Goal: Find specific page/section: Find specific page/section

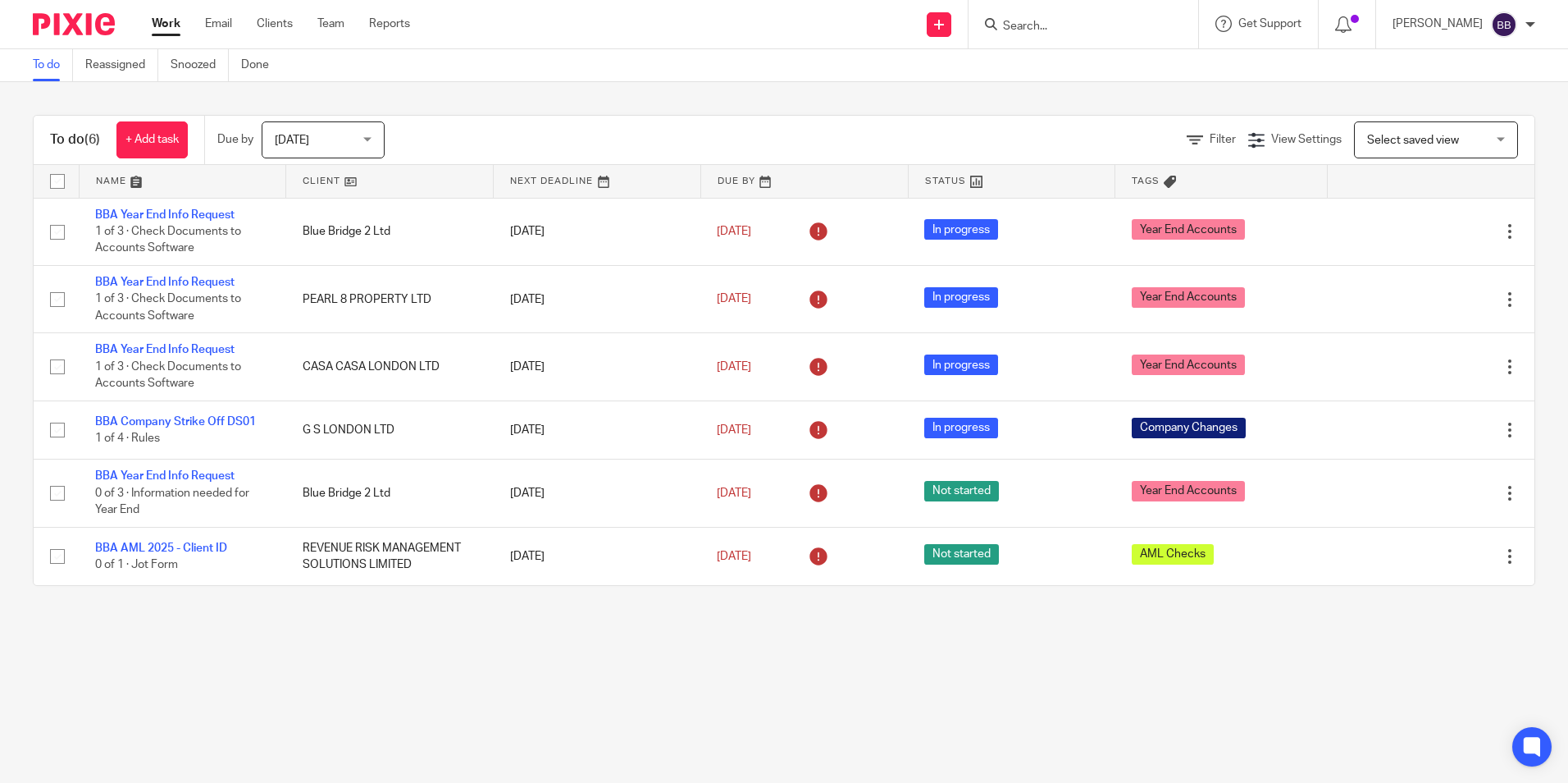
click at [1097, 27] on input "Search" at bounding box center [1075, 26] width 148 height 15
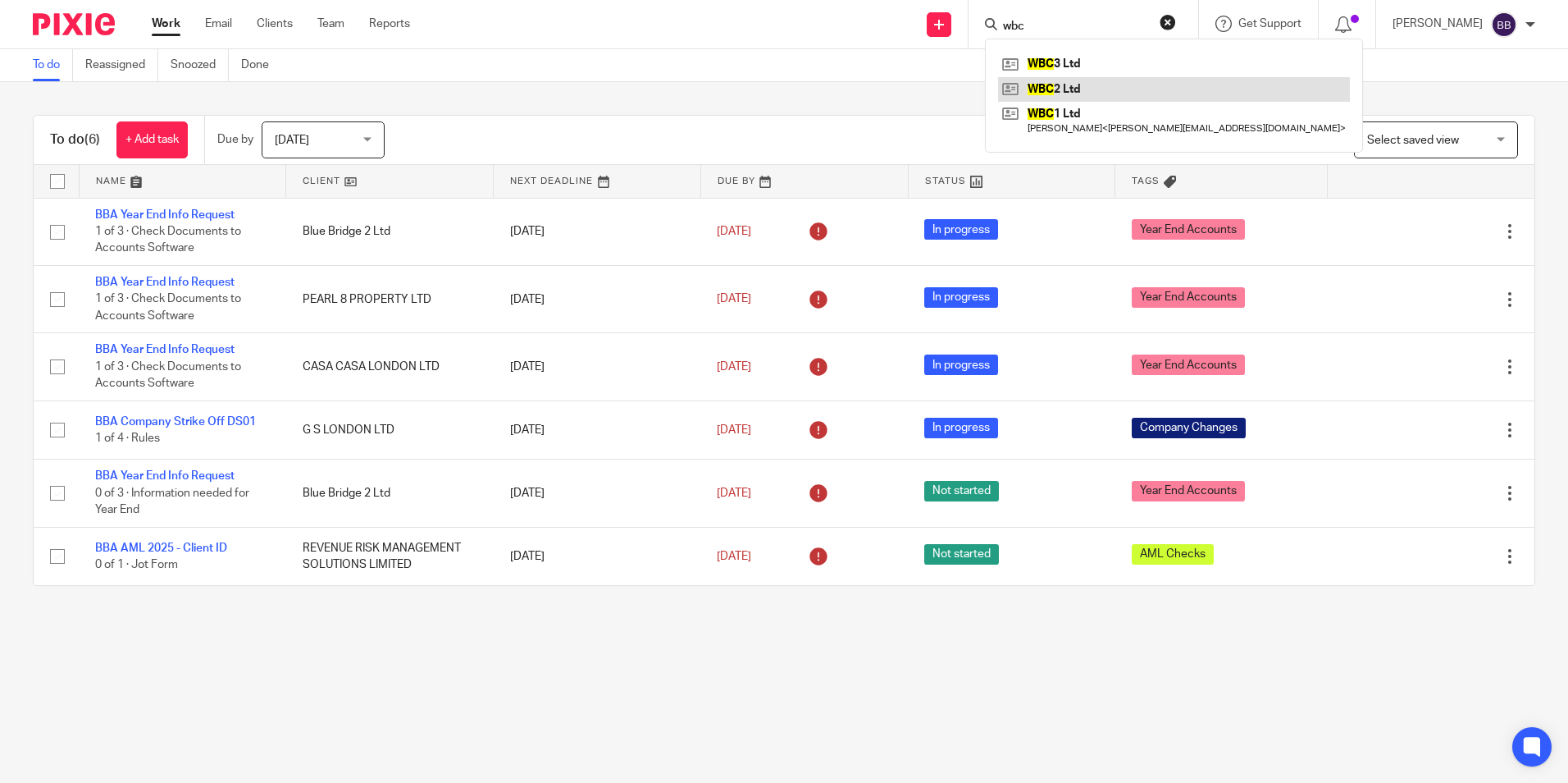
type input "wbc"
click at [1102, 89] on link at bounding box center [1174, 89] width 352 height 24
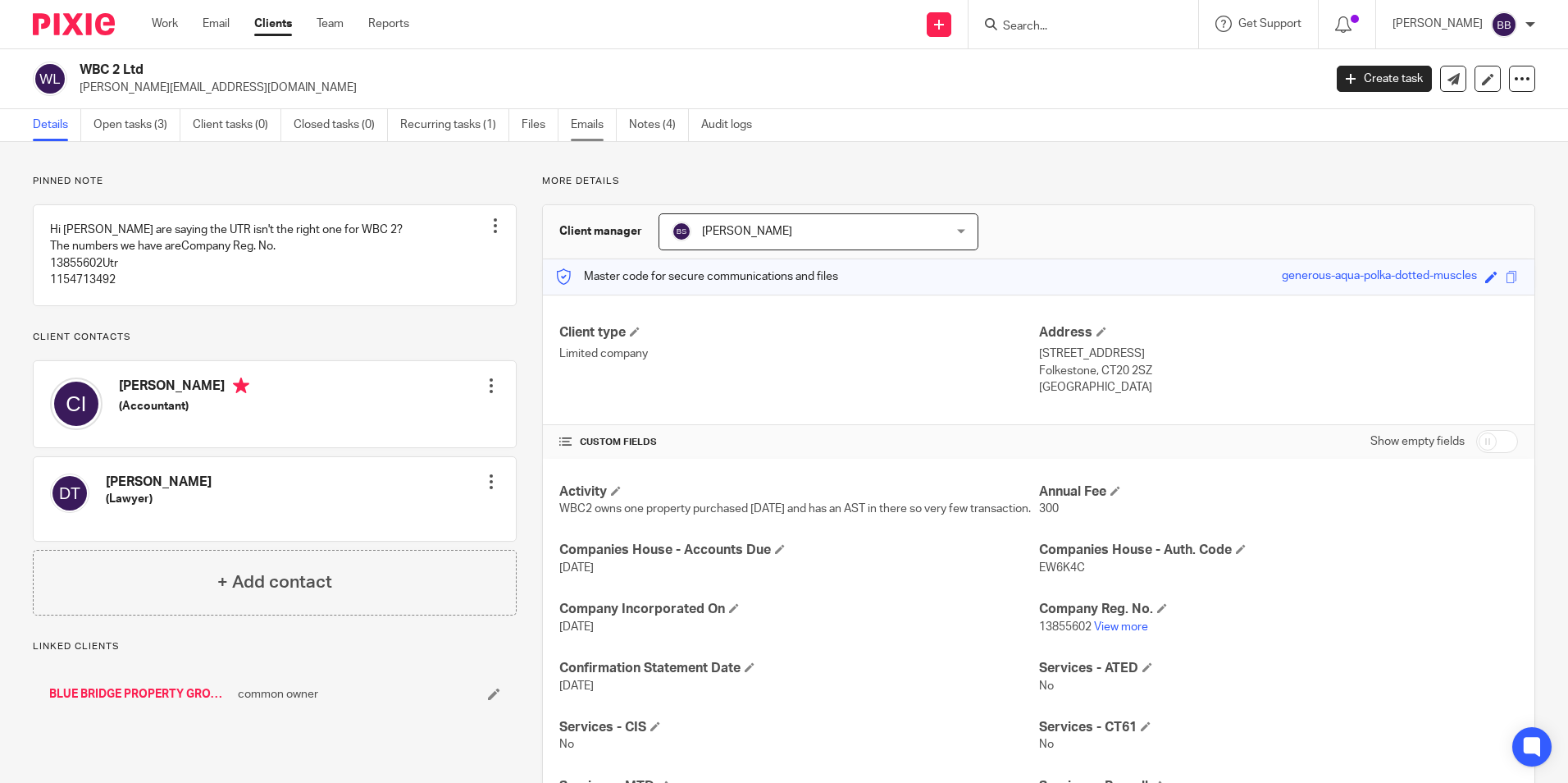
click at [580, 127] on link "Emails" at bounding box center [593, 125] width 46 height 32
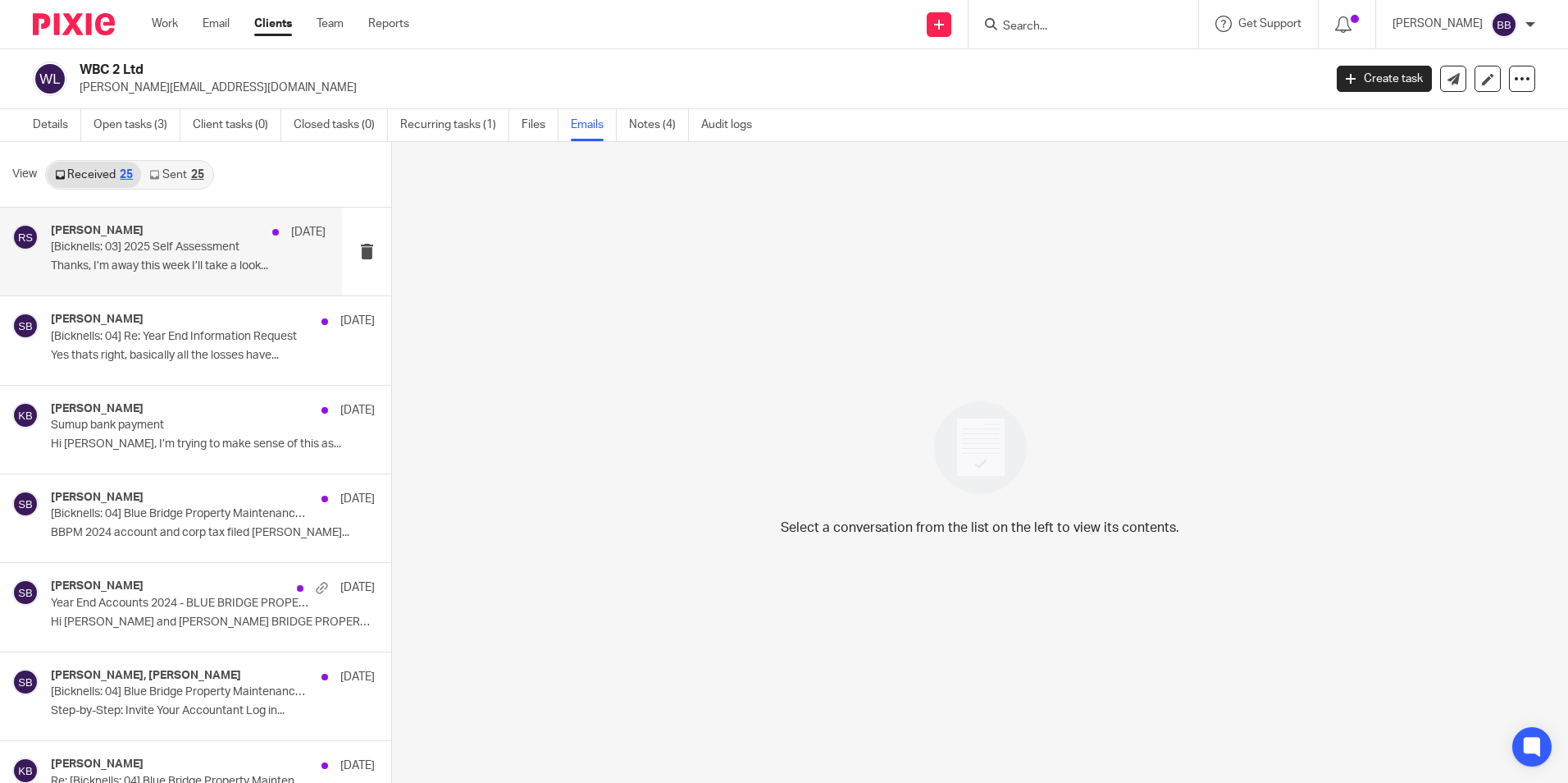
click at [186, 264] on p "Thanks, I’m away this week I’ll take a look..." at bounding box center [188, 267] width 275 height 14
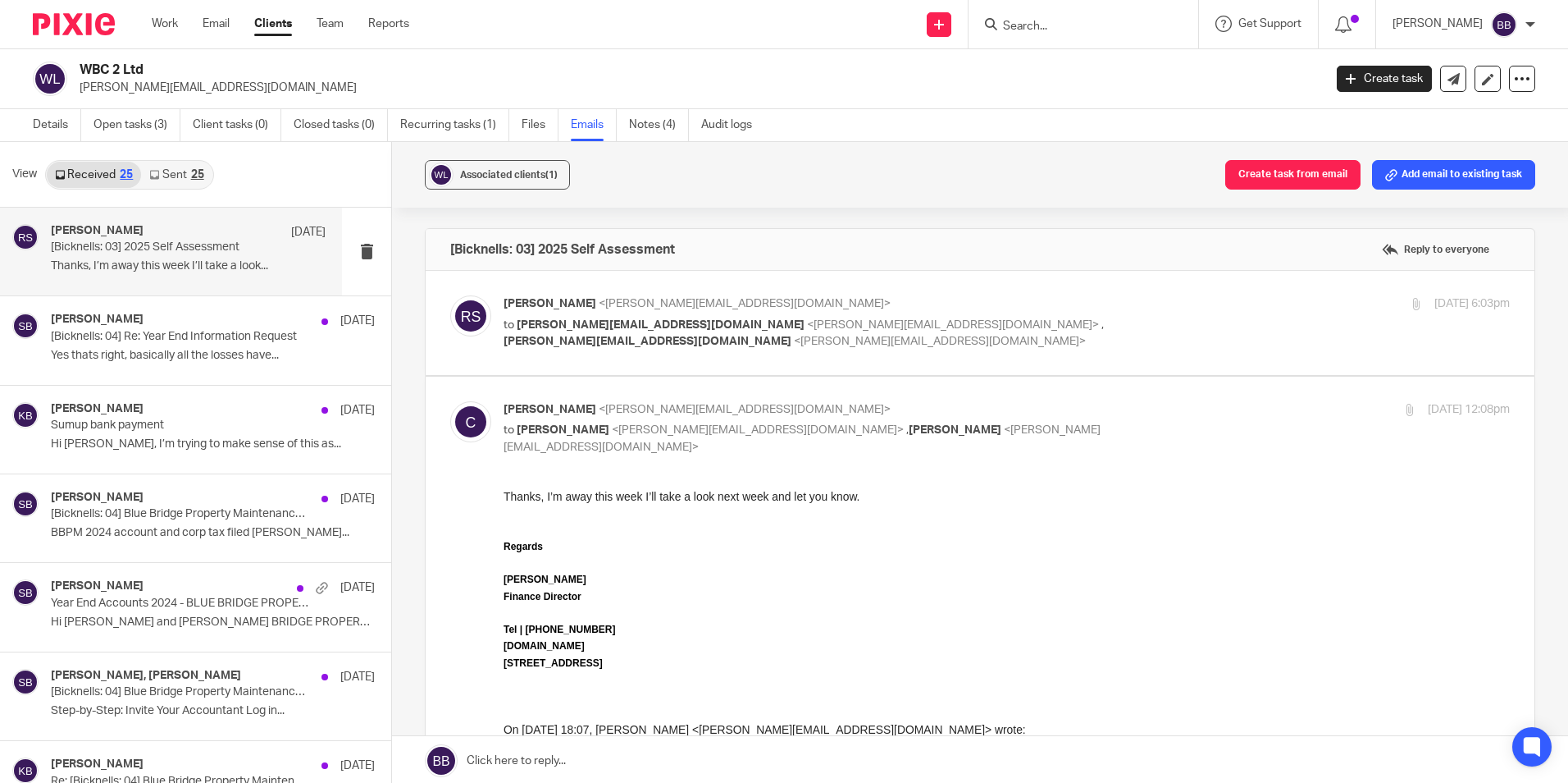
click at [652, 308] on span "<rachel@bicknells.net>" at bounding box center [745, 303] width 292 height 12
checkbox input "true"
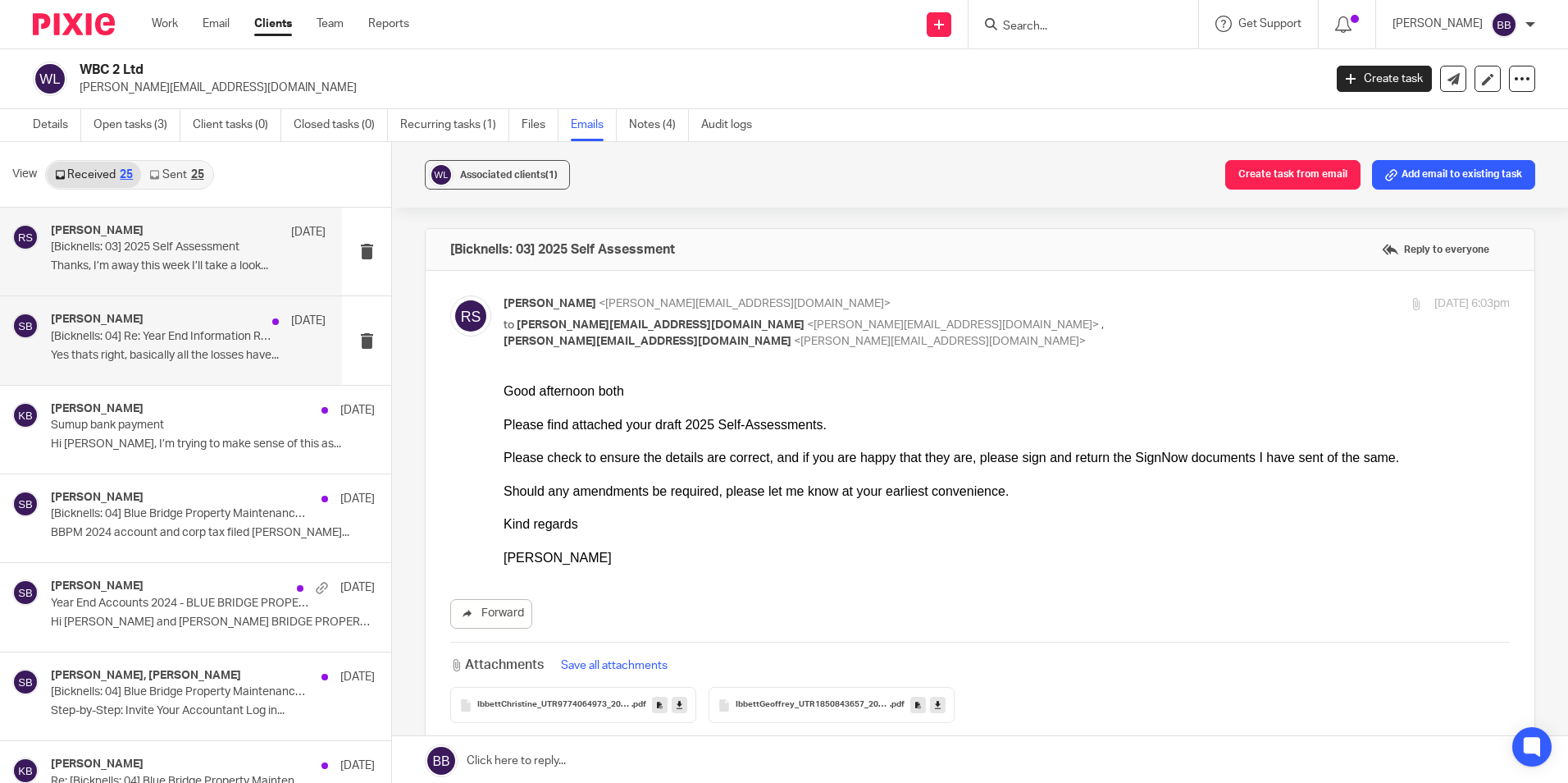
click at [155, 353] on p "Yes thats right, basically all the losses have..." at bounding box center [188, 356] width 275 height 14
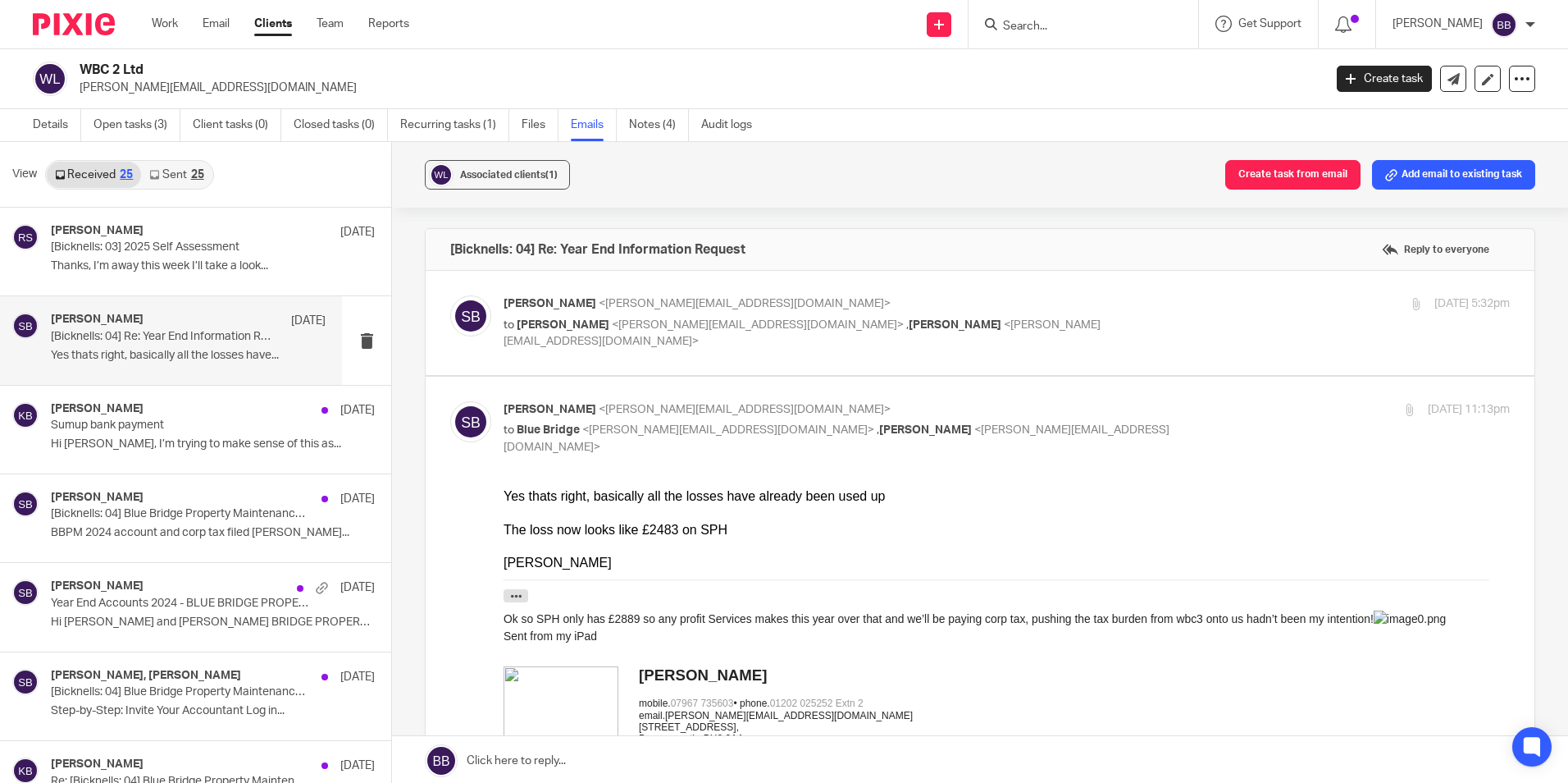
click at [649, 329] on span "<chris@blue-bridge.co.uk>" at bounding box center [757, 325] width 292 height 12
checkbox input "true"
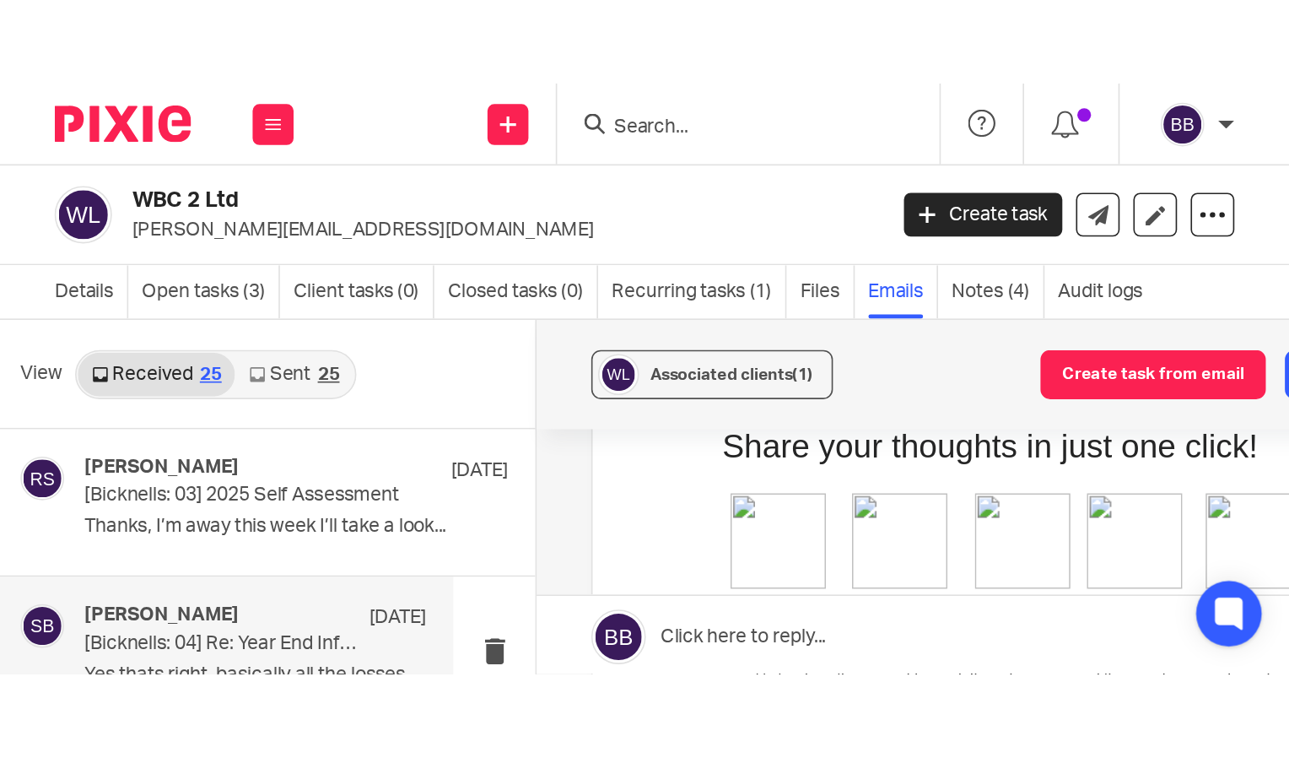
scroll to position [759, 0]
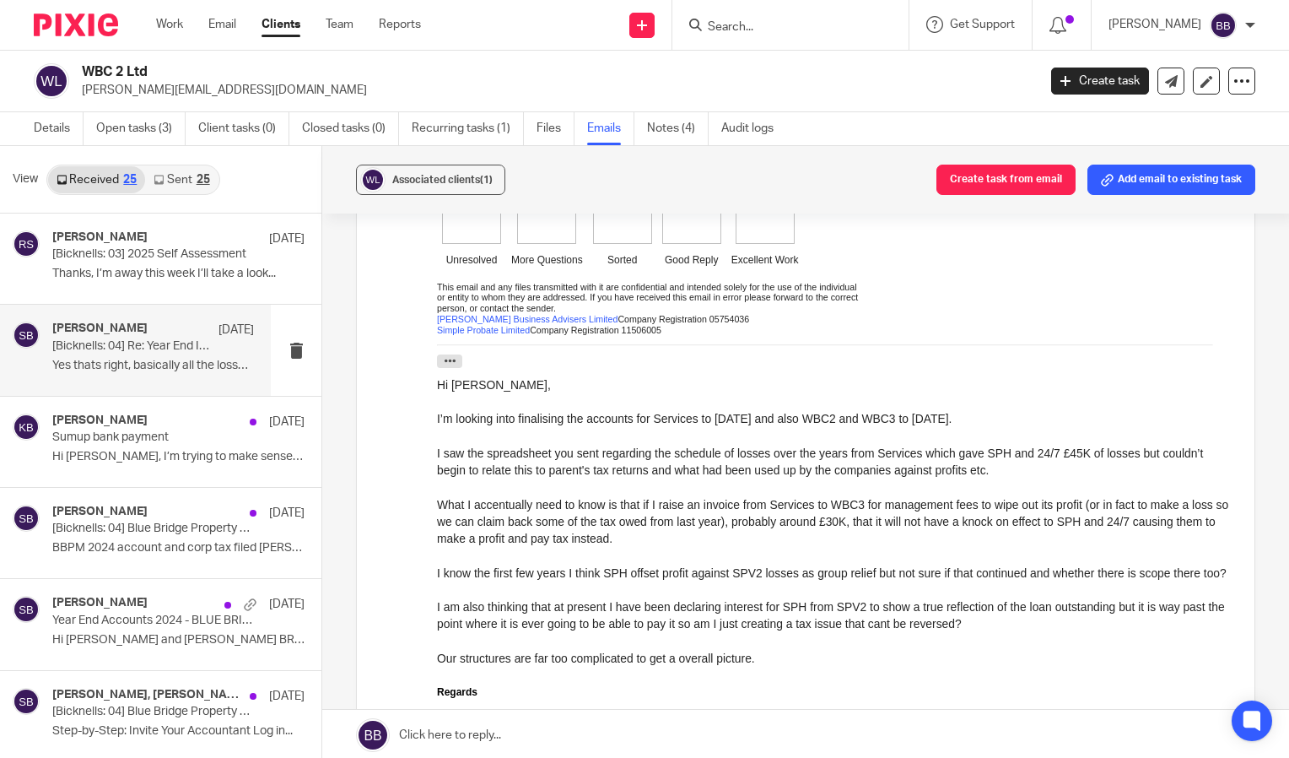
click at [1245, 25] on div at bounding box center [1250, 25] width 10 height 10
click at [889, 69] on div "WBC 2 Ltd chris@blue-bridge.co.uk" at bounding box center [554, 80] width 944 height 35
click at [829, 28] on input "Search" at bounding box center [782, 27] width 152 height 15
type input "corecroft"
click at [851, 80] on link at bounding box center [839, 72] width 272 height 39
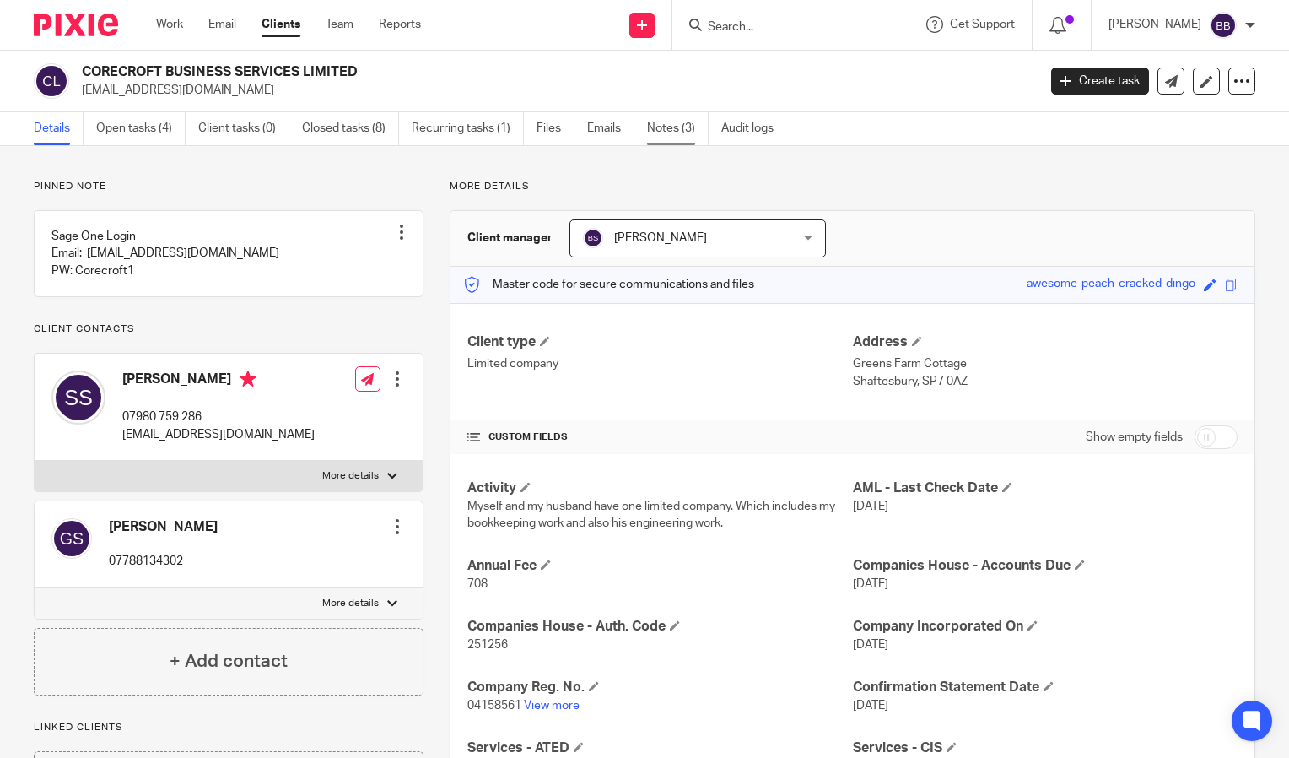
click at [660, 130] on link "Notes (3)" at bounding box center [678, 128] width 62 height 33
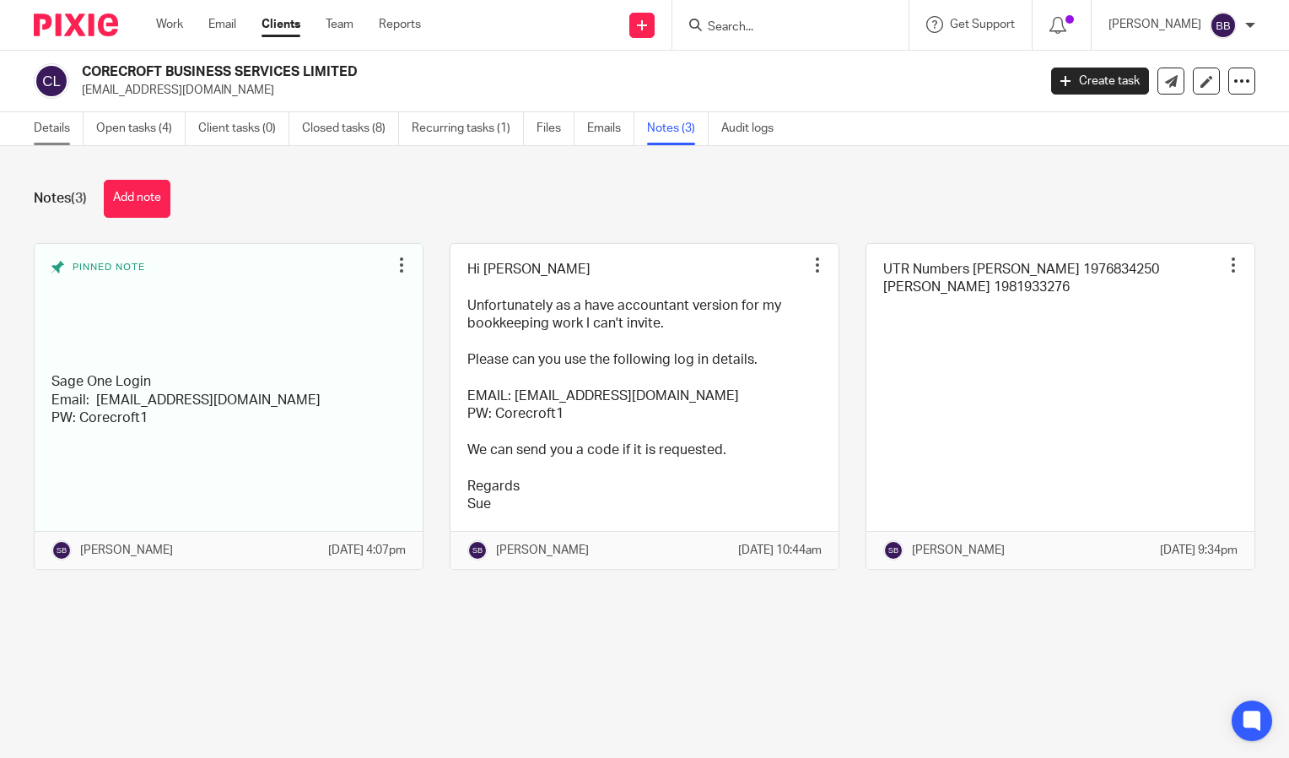
click at [59, 130] on link "Details" at bounding box center [59, 128] width 50 height 33
